Goal: Transaction & Acquisition: Purchase product/service

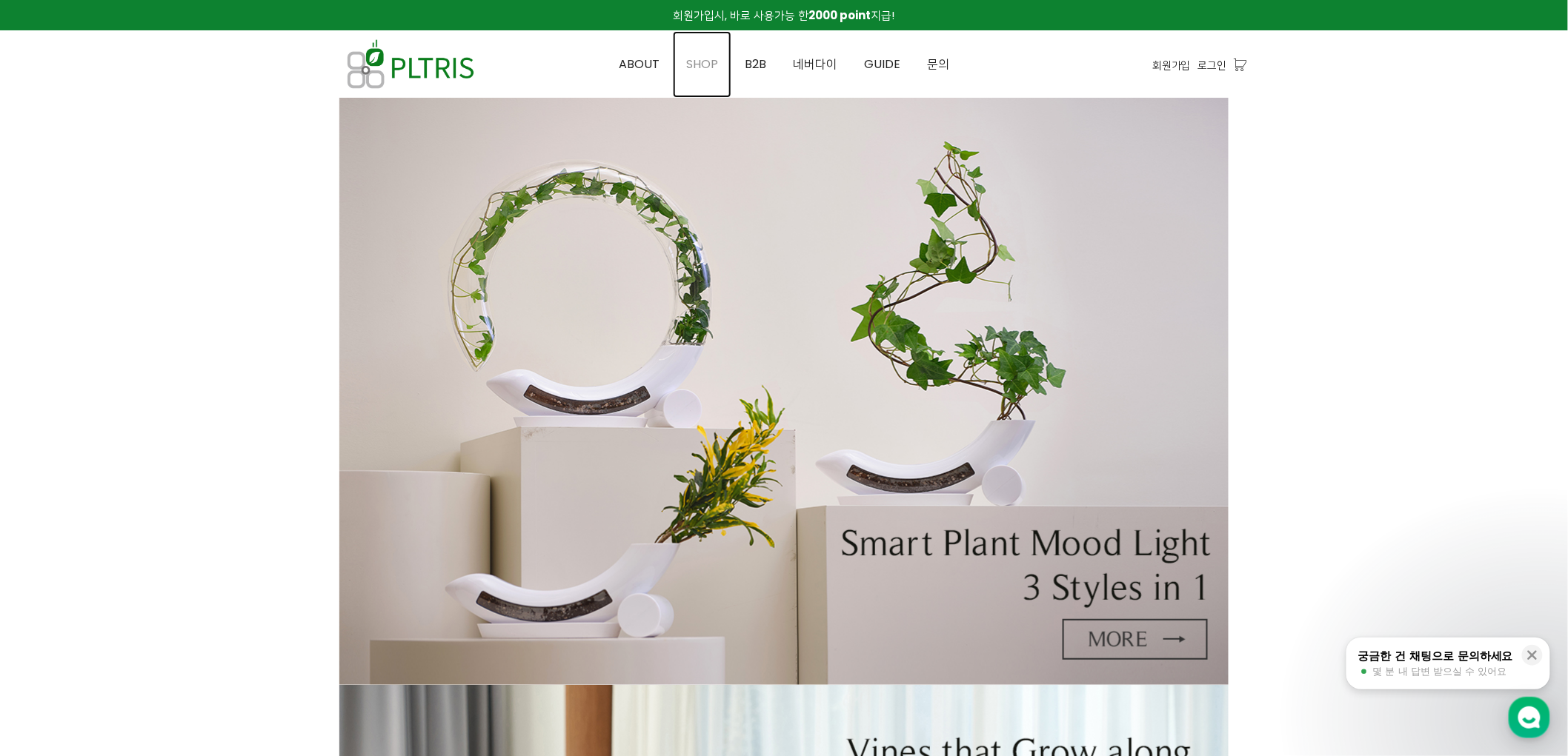
click at [708, 59] on span "SHOP" at bounding box center [702, 64] width 31 height 17
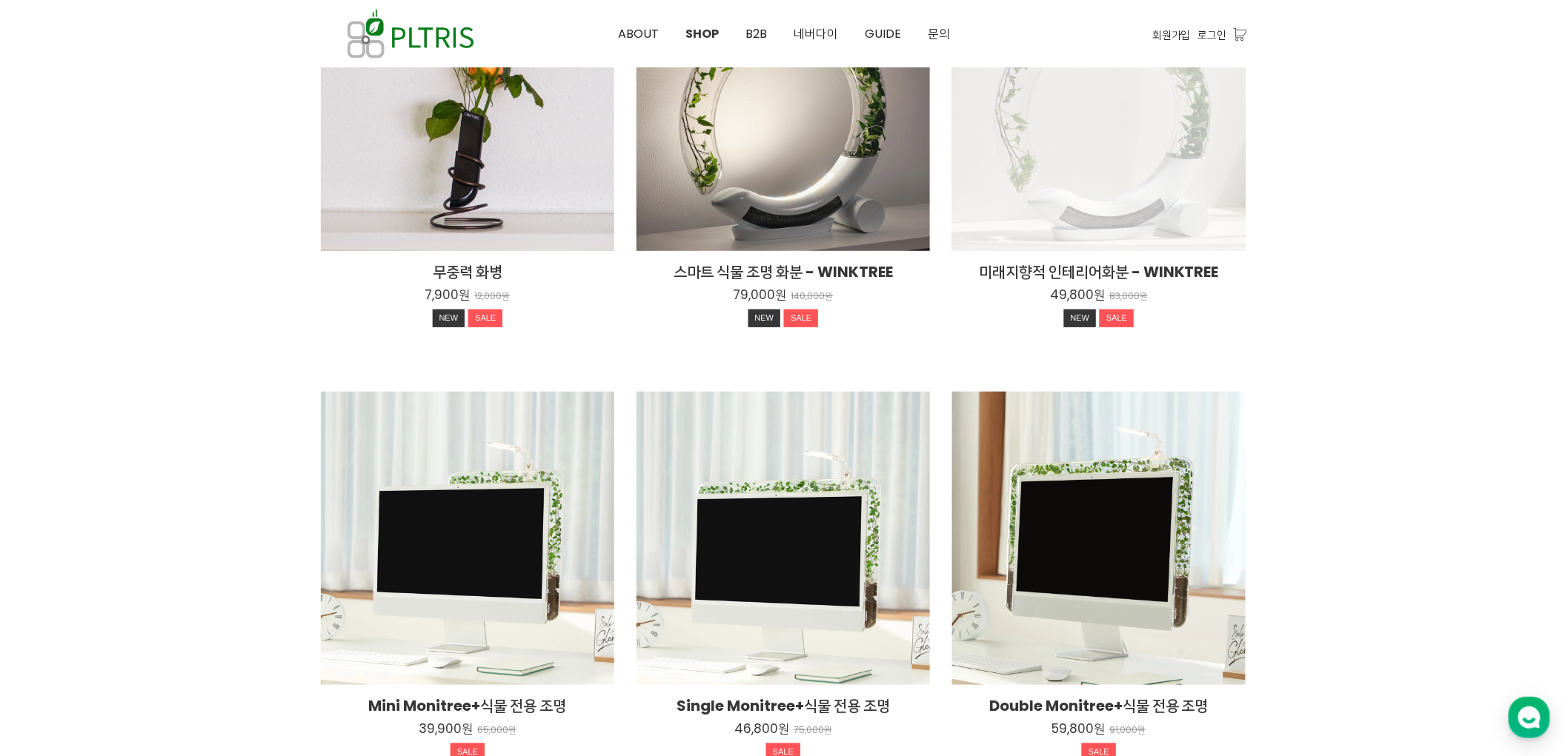
scroll to position [328, 0]
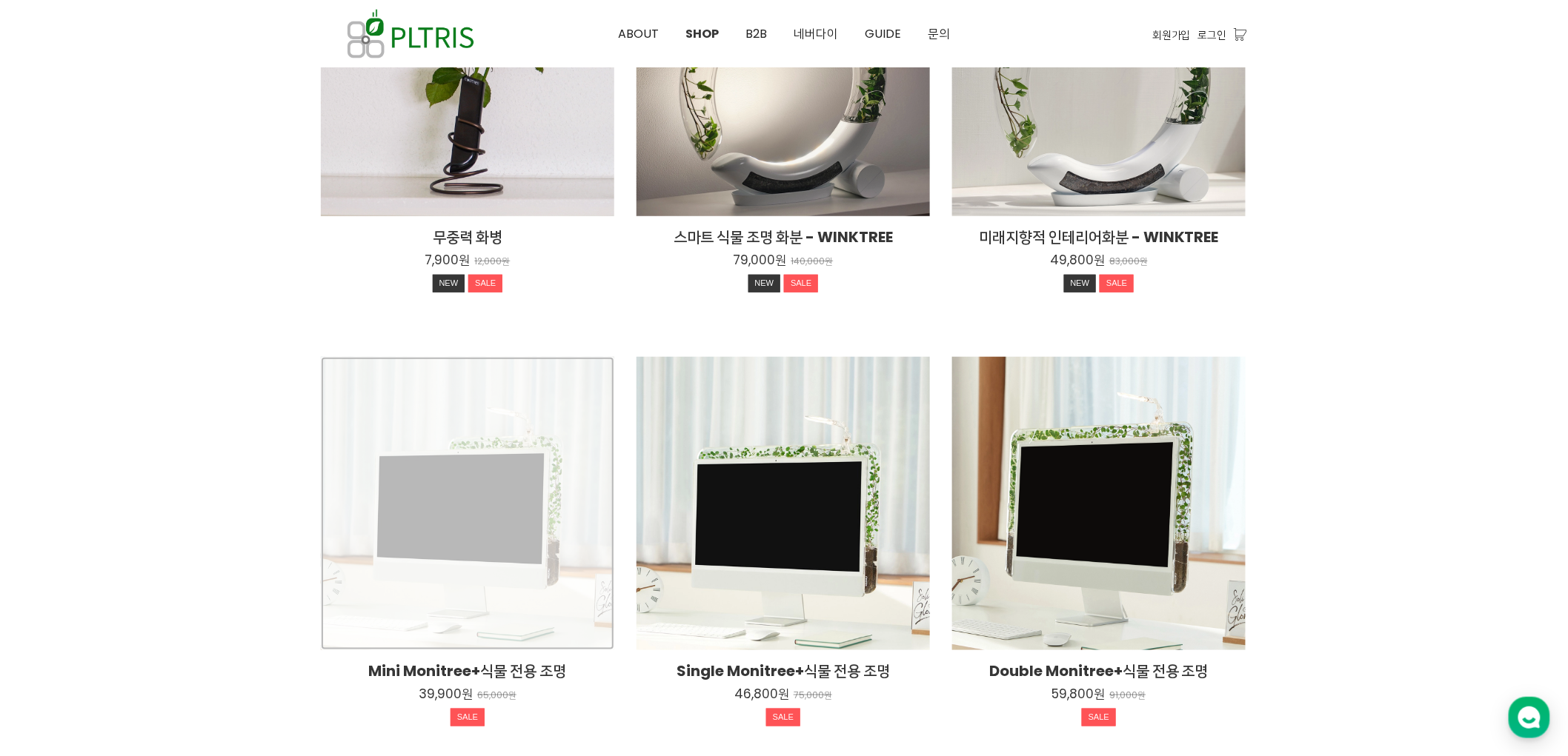
click at [447, 564] on div "Mini Monitree+식물 전용 조명 39,900원 65,000원 SALE" at bounding box center [467, 503] width 293 height 293
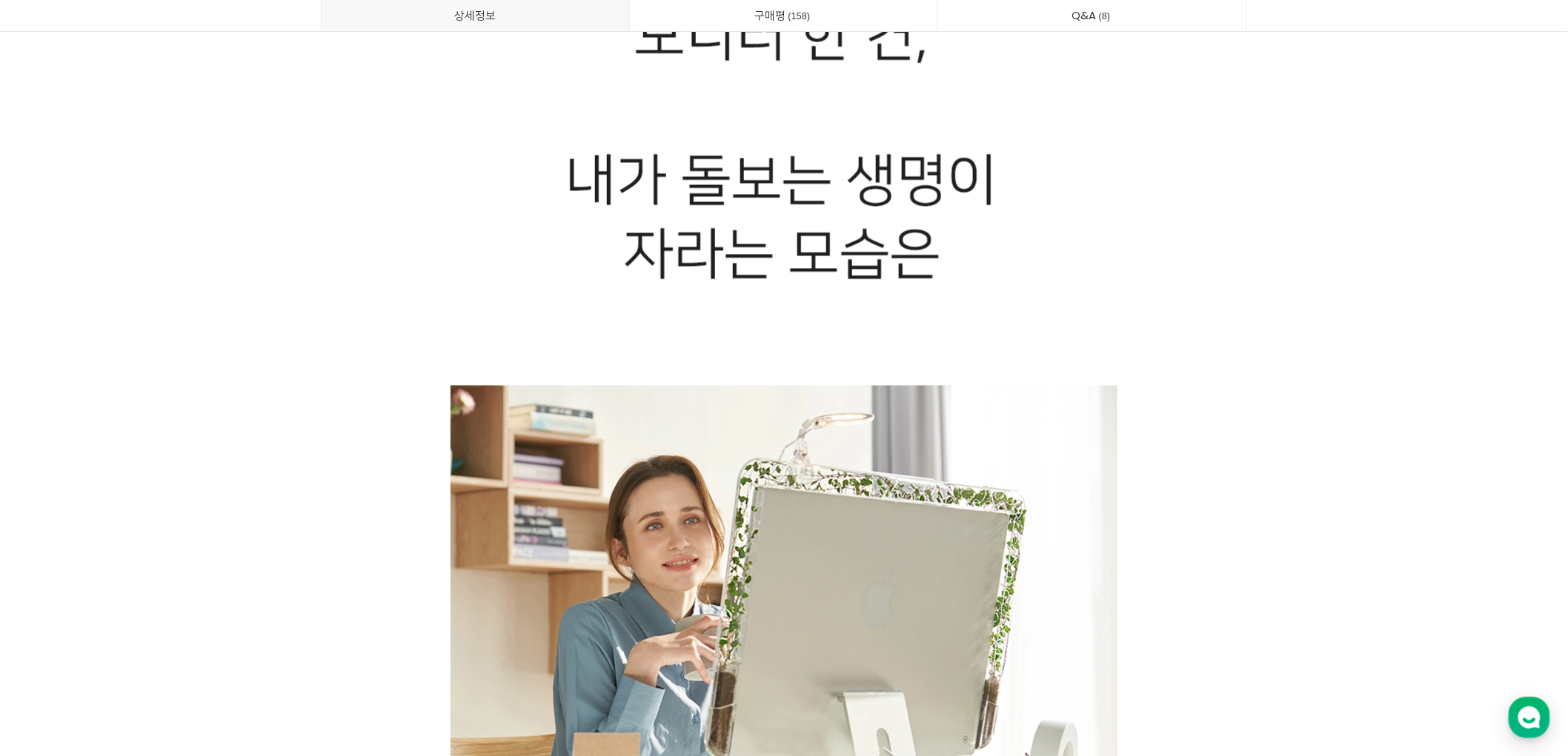
scroll to position [3786, 0]
